Goal: Use online tool/utility

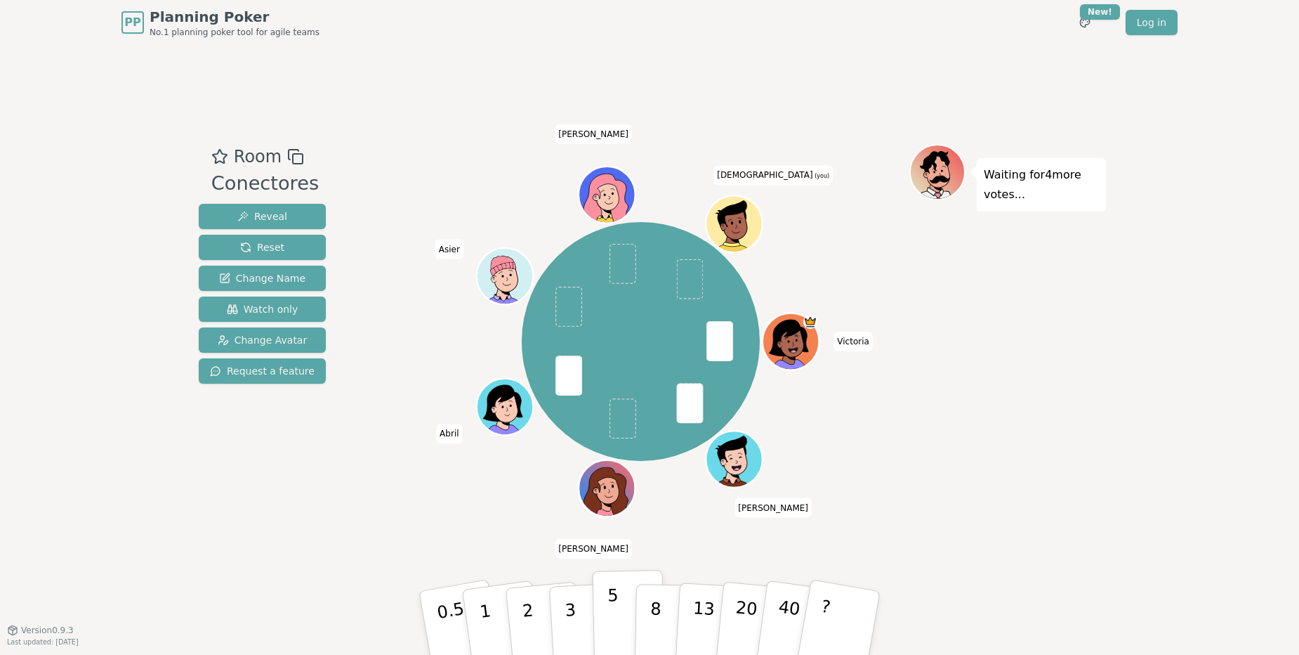
click at [614, 639] on p "5" at bounding box center [614, 623] width 12 height 76
click at [539, 607] on button "2" at bounding box center [544, 623] width 80 height 112
click at [993, 451] on div "Waiting for 5 more votes..." at bounding box center [1008, 337] width 197 height 386
click at [494, 615] on button "1" at bounding box center [502, 623] width 84 height 114
click at [520, 598] on button "2" at bounding box center [544, 623] width 80 height 112
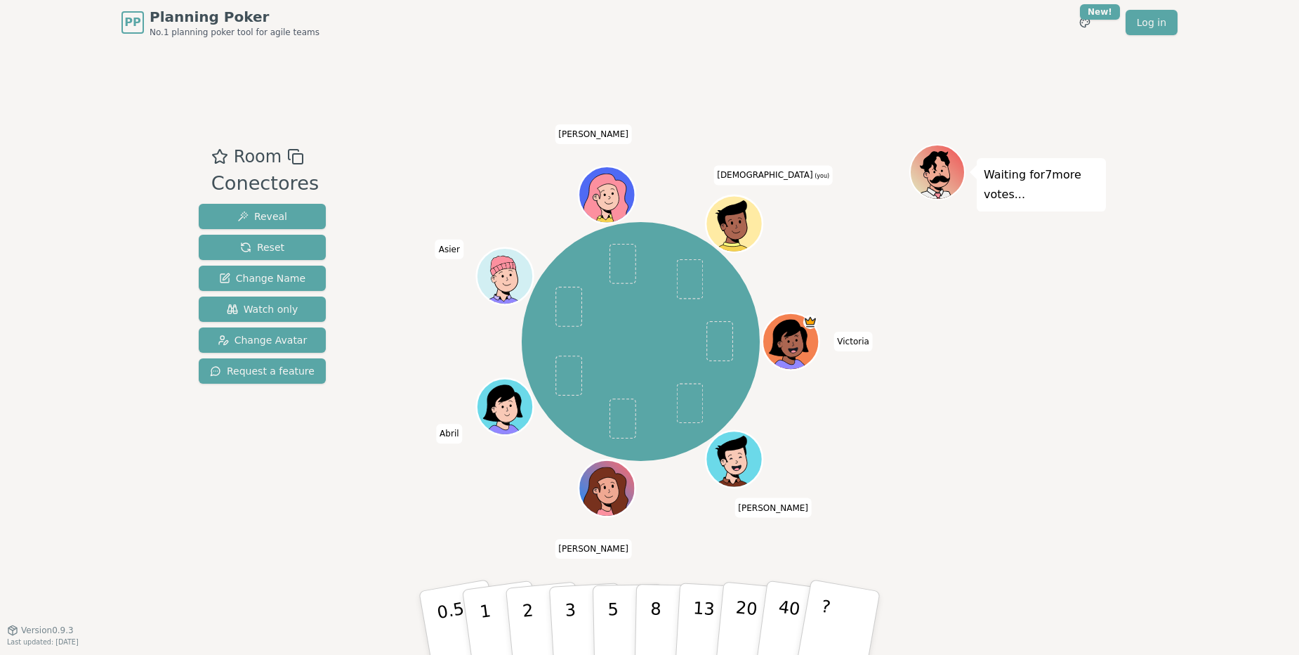
click at [383, 60] on div "Room Conectores Reveal Reset Change Name Watch only Change Avatar Request a fea…" at bounding box center [649, 337] width 913 height 584
click at [580, 622] on button "3" at bounding box center [587, 623] width 77 height 110
click at [617, 615] on button "5" at bounding box center [629, 623] width 72 height 107
